Goal: Information Seeking & Learning: Find contact information

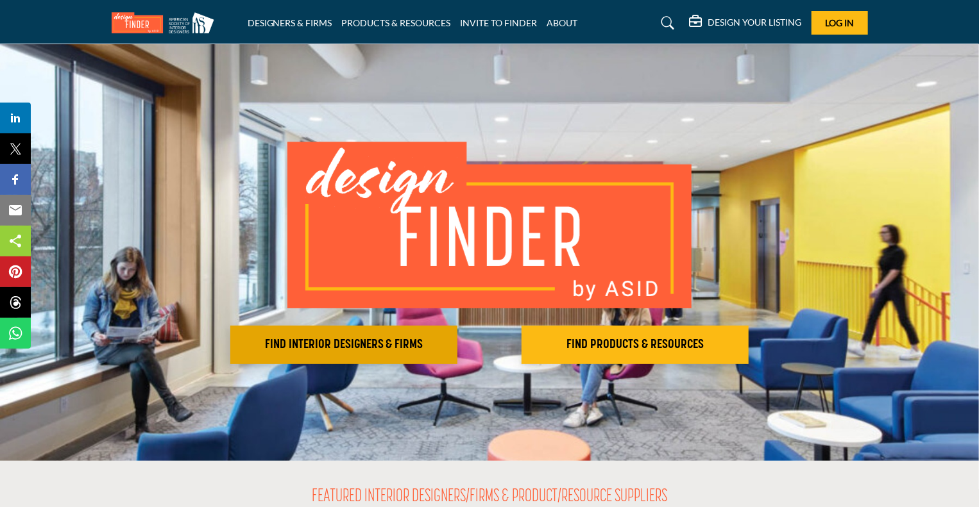
click at [400, 344] on h2 "FIND INTERIOR DESIGNERS & FIRMS" at bounding box center [343, 344] width 219 height 15
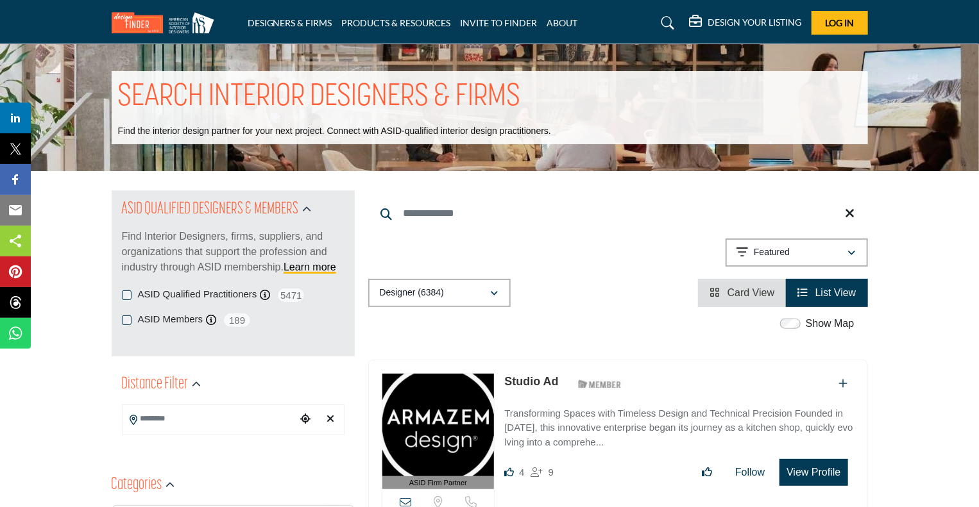
click at [475, 96] on h1 "SEARCH INTERIOR DESIGNERS & FIRMS" at bounding box center [319, 98] width 403 height 40
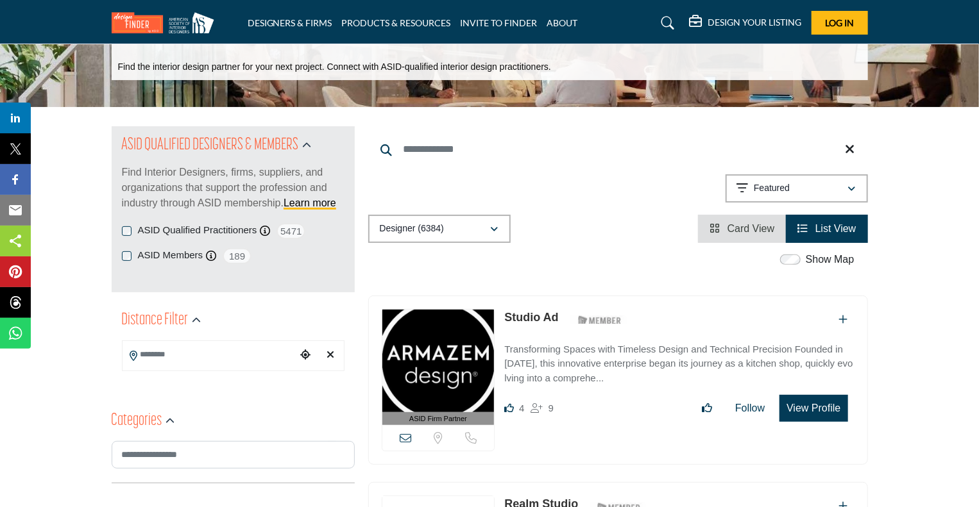
scroll to position [85, 0]
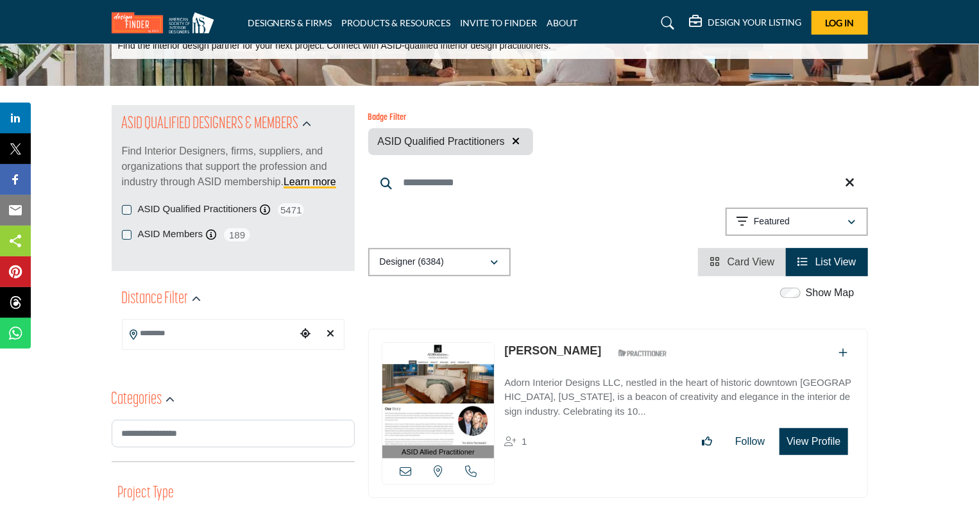
click at [125, 235] on div "ASID QUALIFIED DESIGNERS & MEMBERS Find Interior Designers, firms, suppliers, a…" at bounding box center [233, 188] width 243 height 166
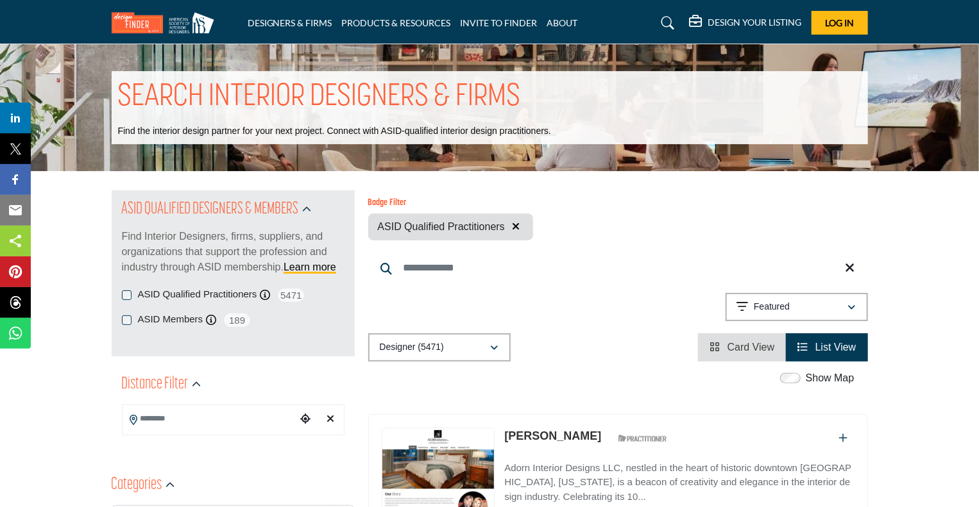
click at [127, 289] on div "ASID Qualified Practitioners ASID Qualified Practitioner who validates work and…" at bounding box center [233, 295] width 223 height 16
click at [124, 288] on div "ASID Qualified Practitioners ASID Qualified Practitioner who validates work and…" at bounding box center [233, 295] width 223 height 16
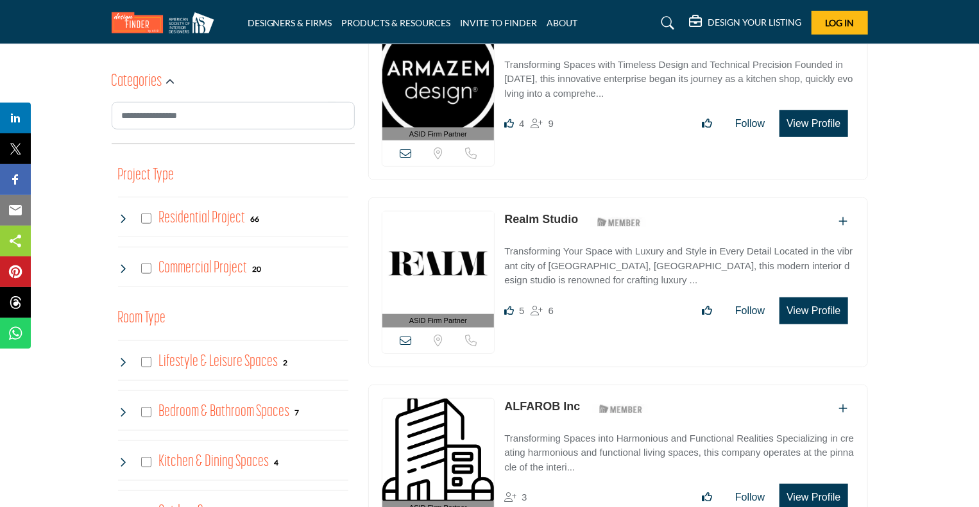
scroll to position [427, 0]
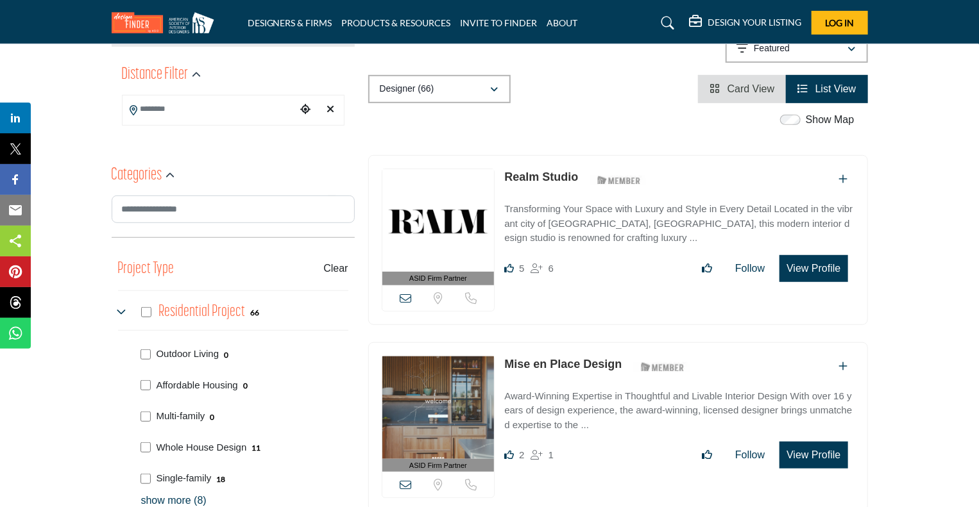
scroll to position [441, 0]
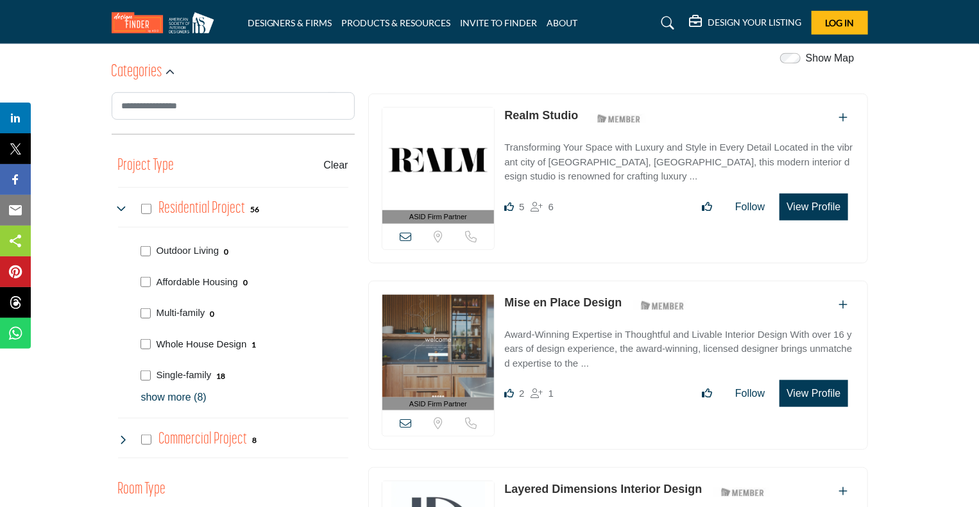
scroll to position [427, 0]
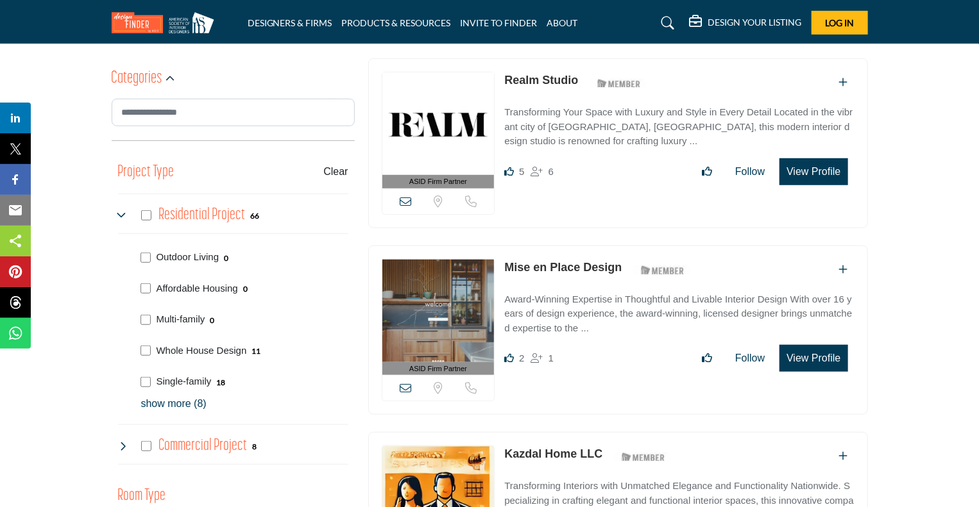
scroll to position [427, 0]
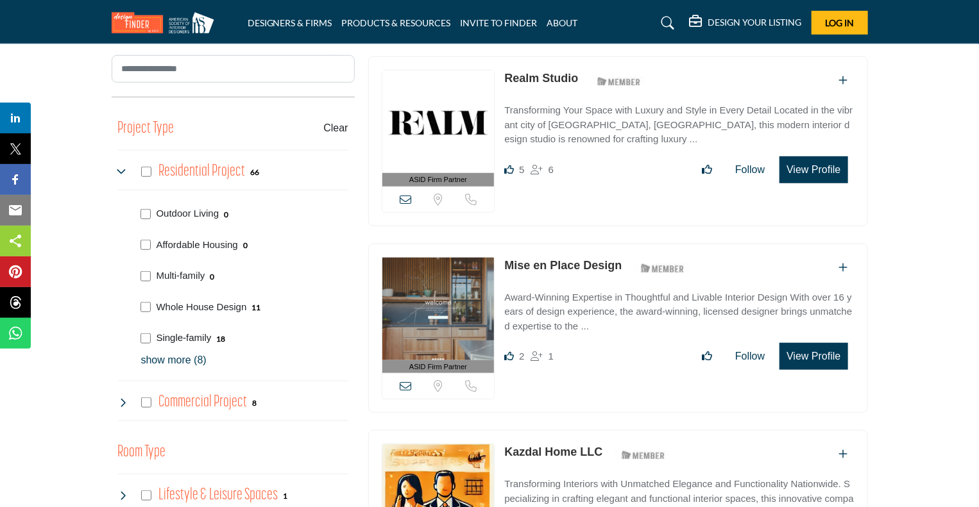
scroll to position [513, 0]
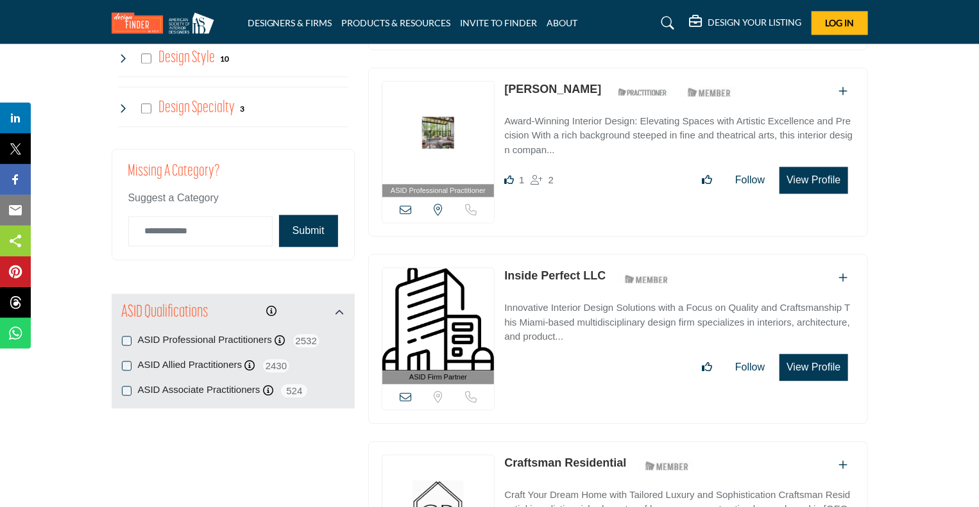
scroll to position [1460, 0]
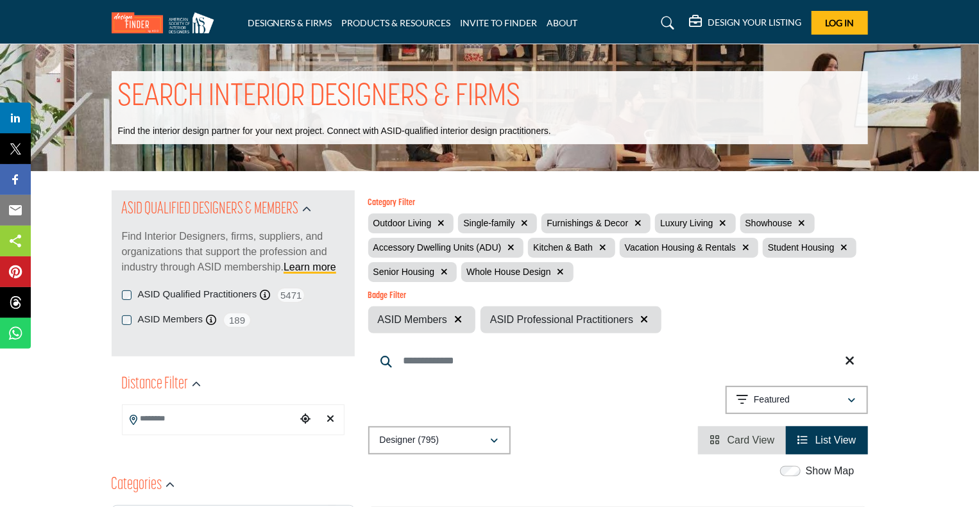
click at [834, 438] on span "List View" at bounding box center [835, 440] width 41 height 11
click at [840, 246] on icon "button" at bounding box center [843, 247] width 7 height 9
click at [836, 248] on icon "button" at bounding box center [839, 247] width 7 height 9
click at [508, 246] on icon "button" at bounding box center [510, 247] width 7 height 9
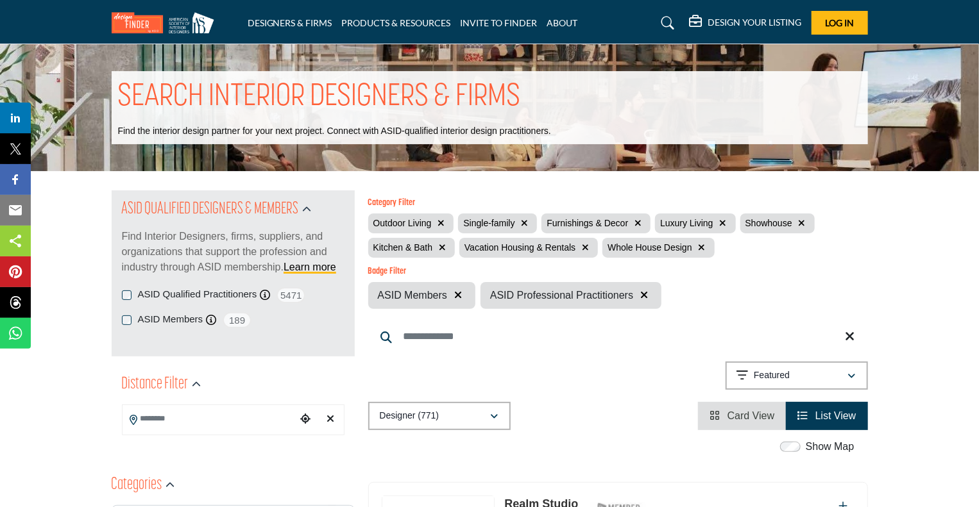
click at [643, 292] on icon "button" at bounding box center [644, 295] width 8 height 10
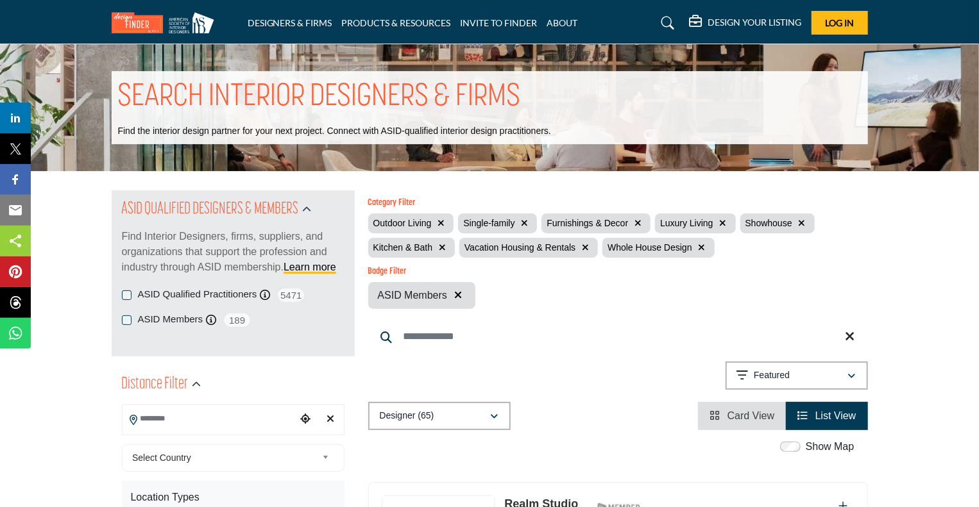
click at [160, 420] on input "Search Location" at bounding box center [208, 419] width 173 height 25
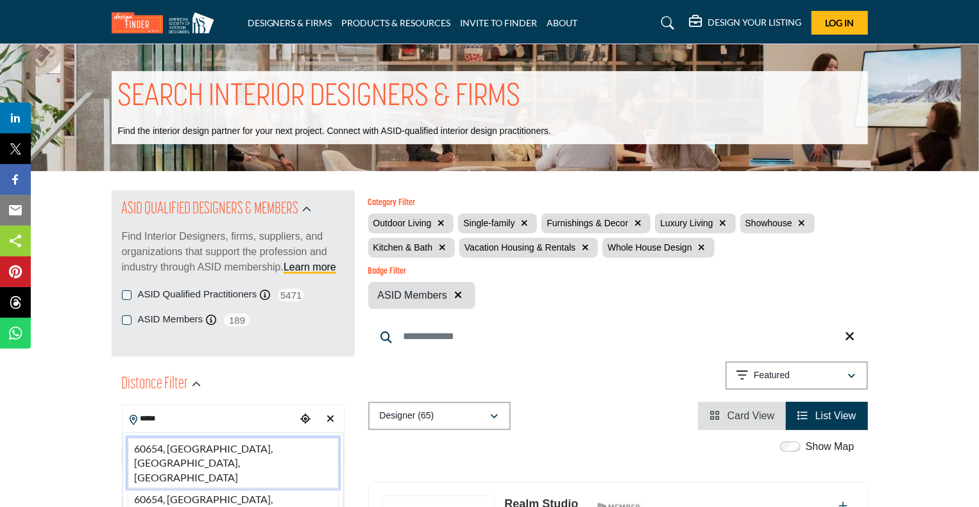
click at [210, 450] on li "60654, Chicago, IL, USA" at bounding box center [233, 463] width 211 height 51
type input "**********"
type input "***"
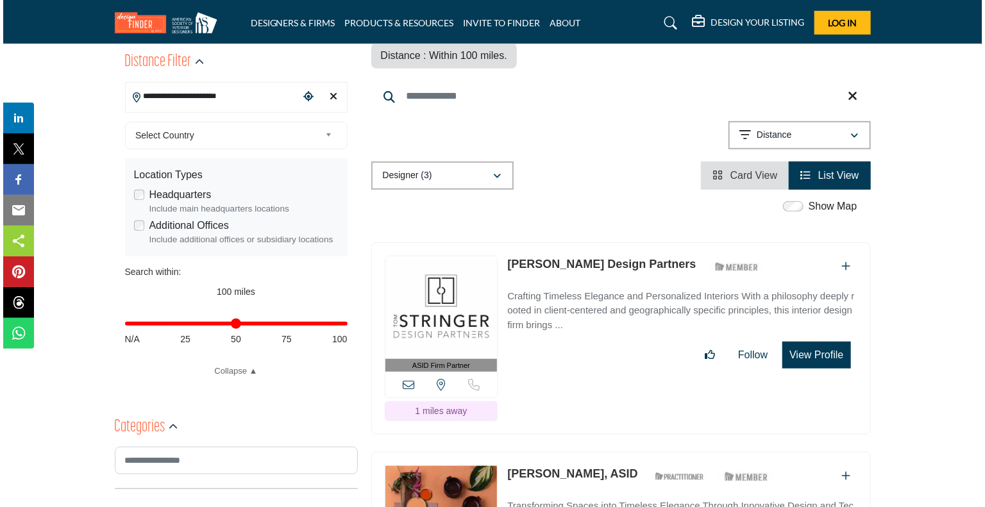
scroll to position [342, 0]
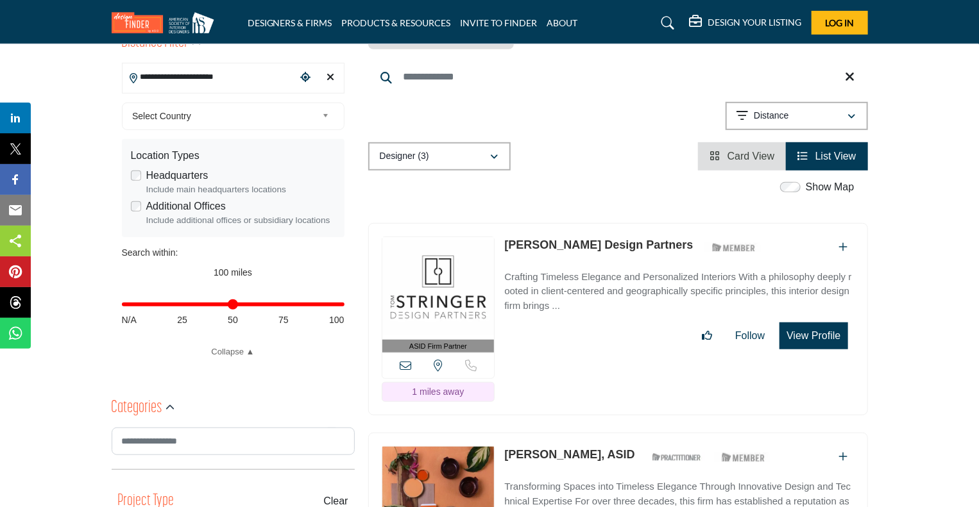
click at [826, 323] on button "View Profile" at bounding box center [813, 336] width 68 height 27
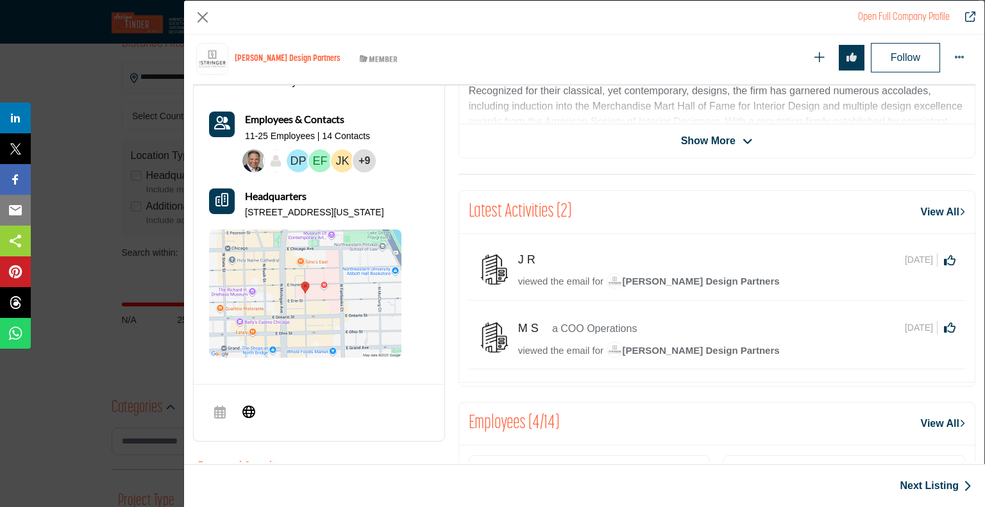
scroll to position [394, 0]
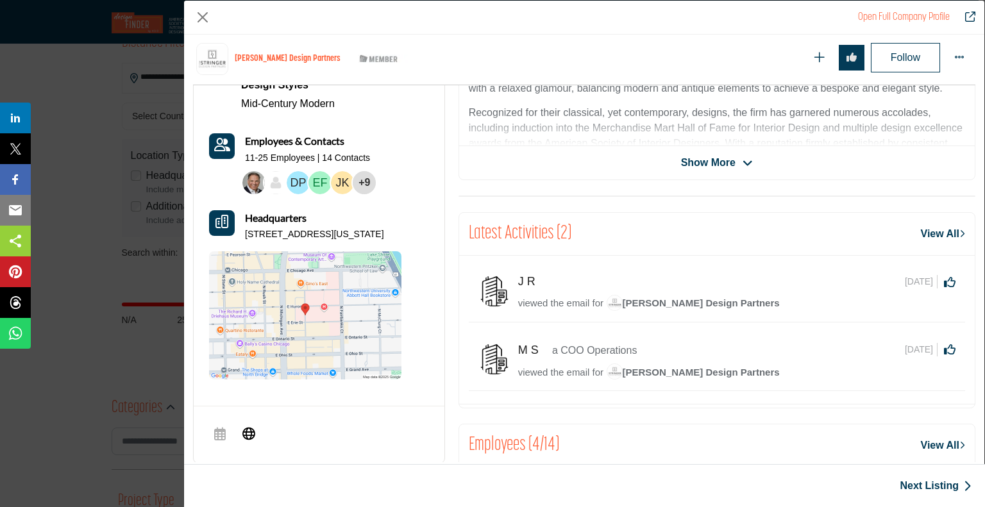
click at [921, 230] on link "View All" at bounding box center [943, 233] width 44 height 15
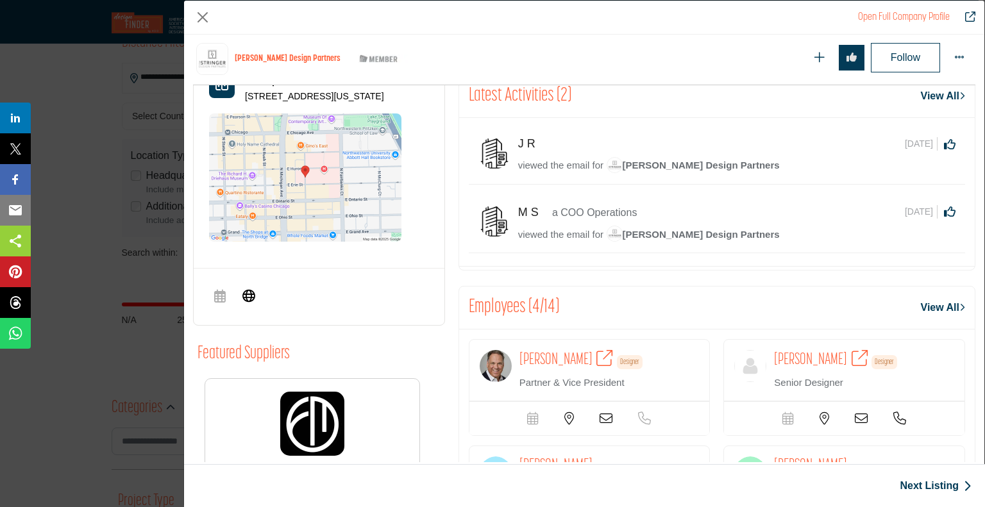
scroll to position [564, 0]
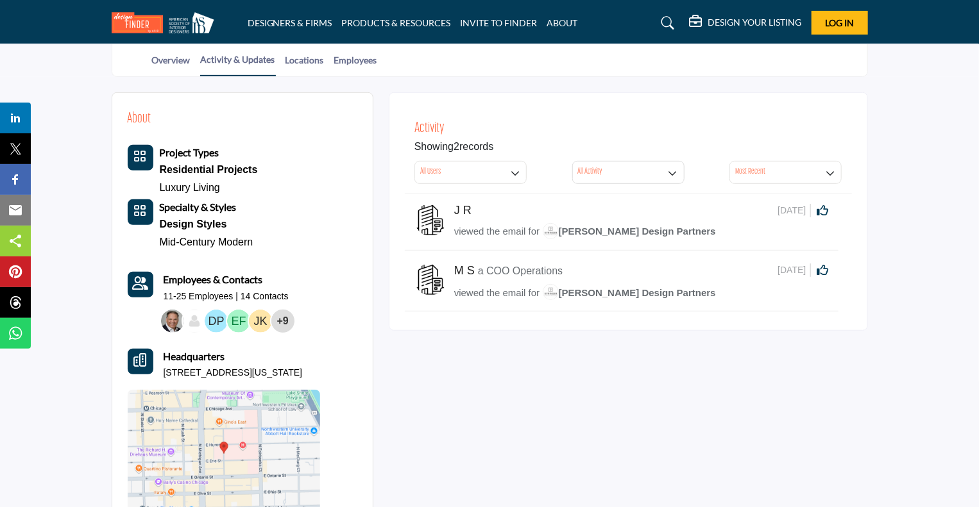
scroll to position [171, 0]
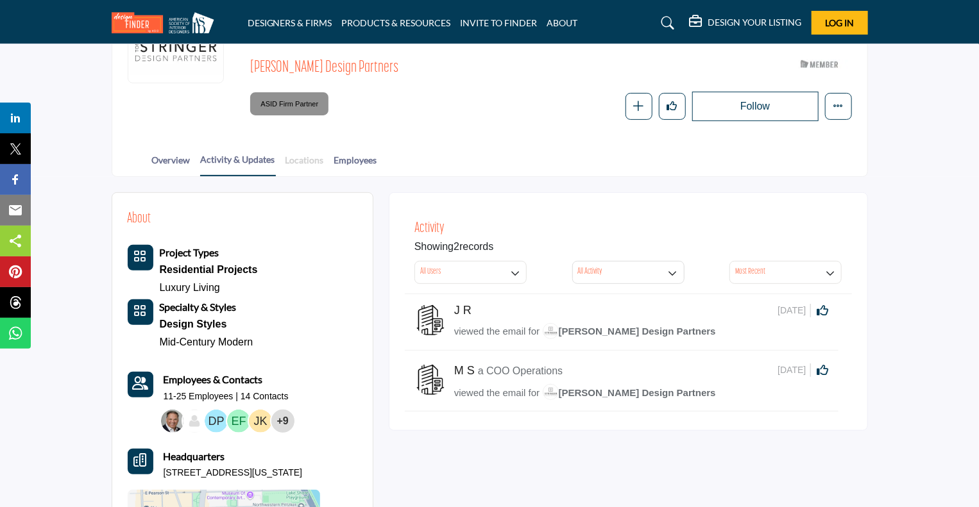
click at [308, 161] on link "Locations" at bounding box center [305, 164] width 40 height 22
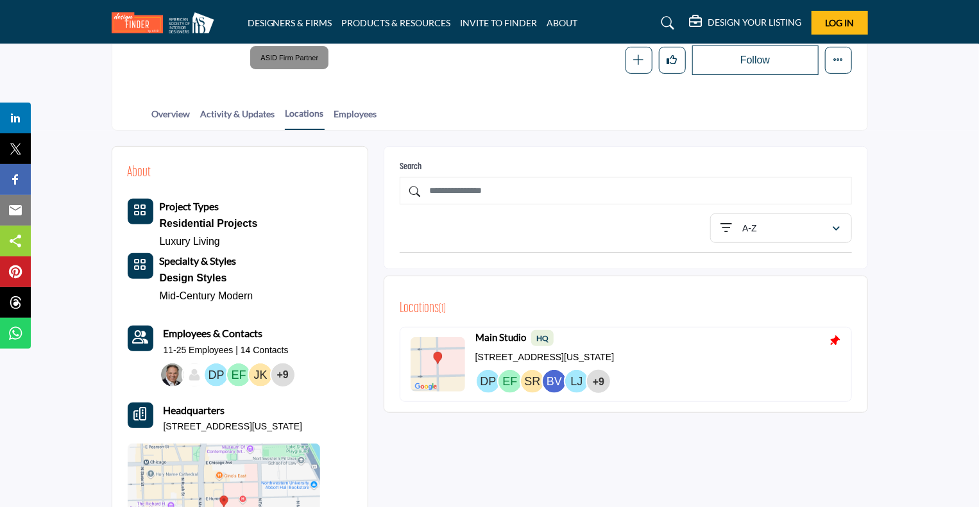
scroll to position [171, 0]
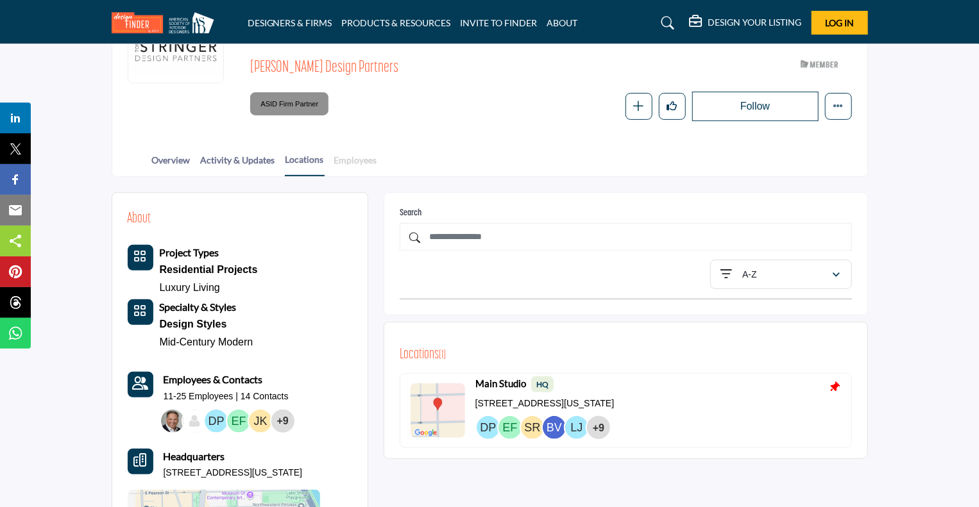
click at [364, 158] on link "Employees" at bounding box center [355, 164] width 44 height 22
click at [357, 158] on link "Employees" at bounding box center [355, 164] width 44 height 22
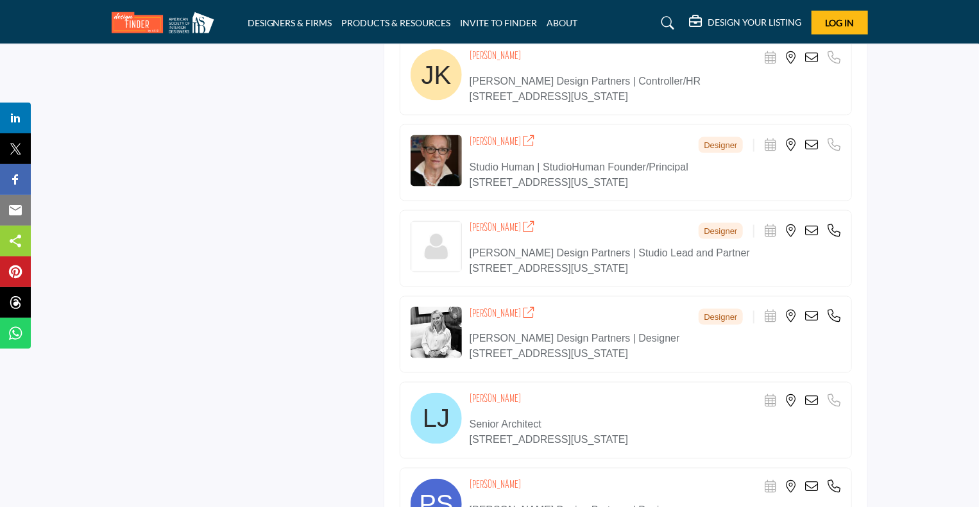
scroll to position [940, 0]
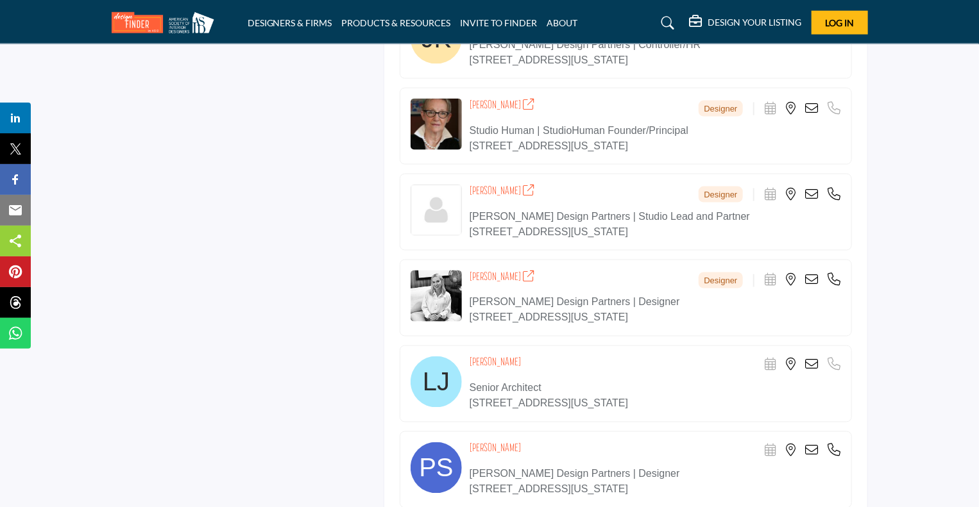
click at [440, 128] on img at bounding box center [435, 124] width 51 height 51
drag, startPoint x: 469, startPoint y: 128, endPoint x: 695, endPoint y: 129, distance: 225.7
click at [695, 129] on p "Studio Human | StudioHuman Founder/Principal" at bounding box center [654, 130] width 371 height 15
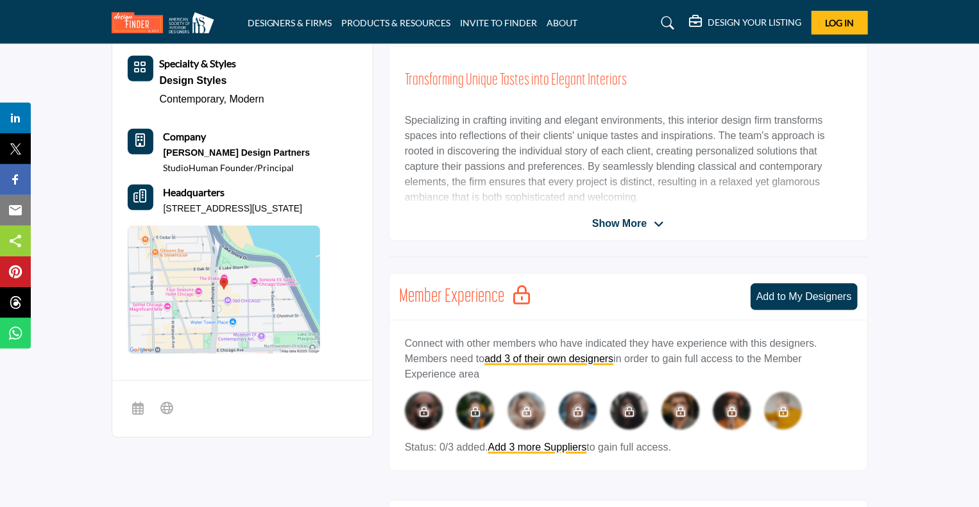
scroll to position [257, 0]
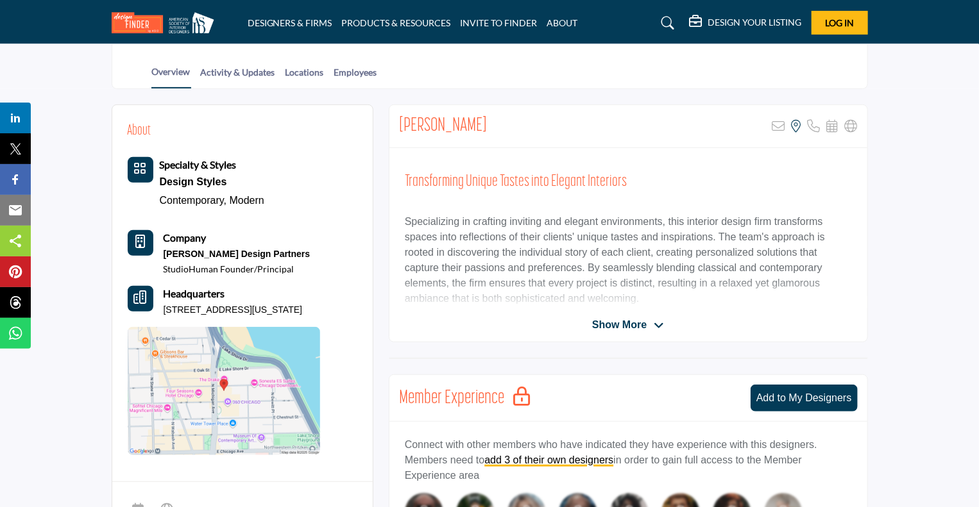
click at [631, 325] on span "Show More" at bounding box center [619, 324] width 55 height 15
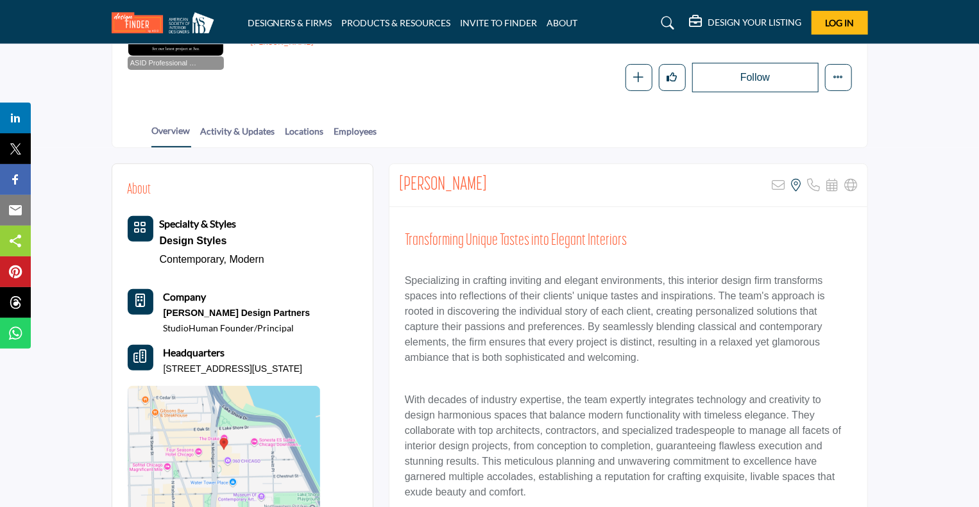
scroll to position [85, 0]
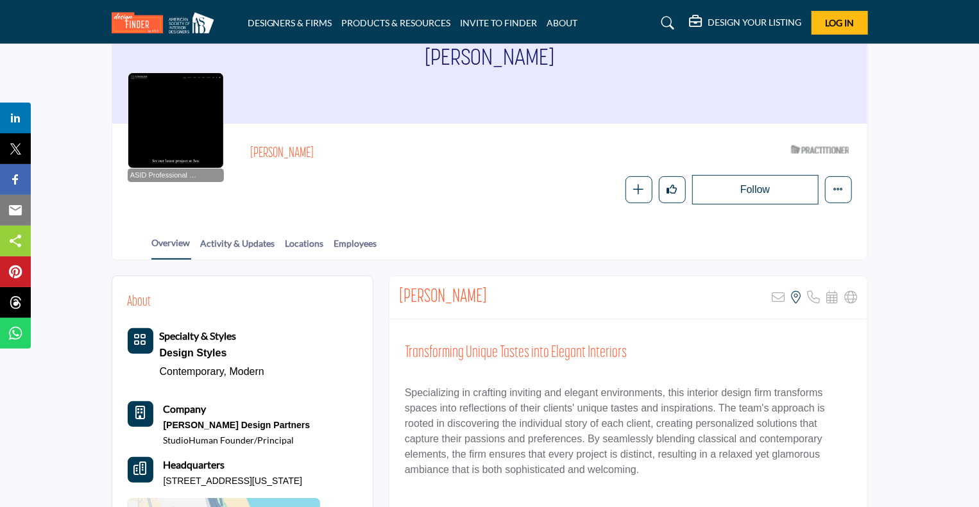
click at [283, 150] on h2 "[PERSON_NAME]" at bounding box center [426, 154] width 353 height 17
click at [228, 239] on link "Activity & Updates" at bounding box center [238, 248] width 76 height 22
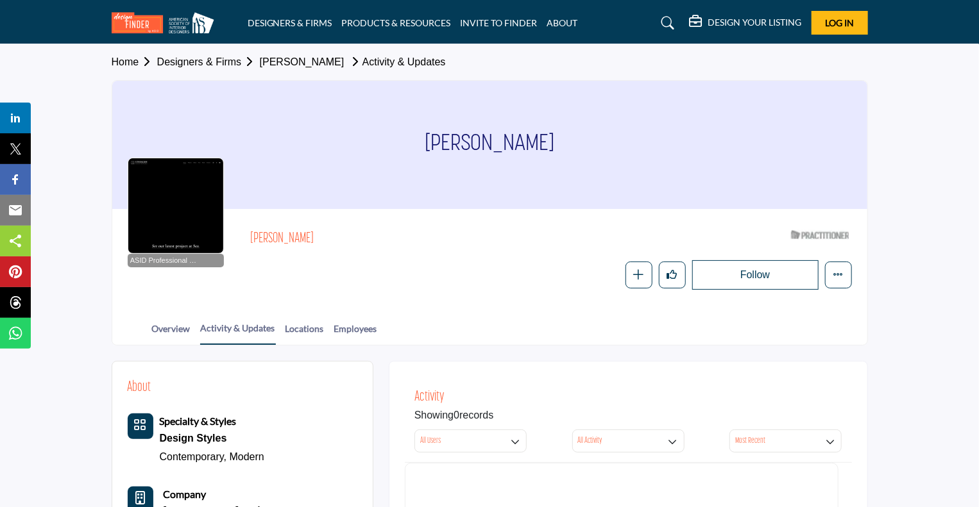
drag, startPoint x: 271, startPoint y: 240, endPoint x: 281, endPoint y: 237, distance: 10.4
click at [272, 240] on h2 "[PERSON_NAME]" at bounding box center [426, 239] width 353 height 17
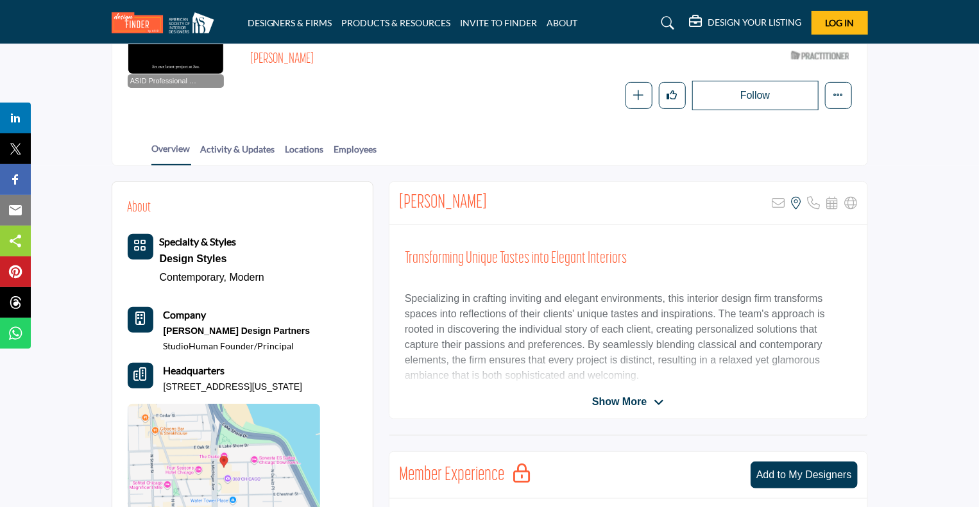
scroll to position [171, 0]
